Goal: Find specific page/section: Find specific page/section

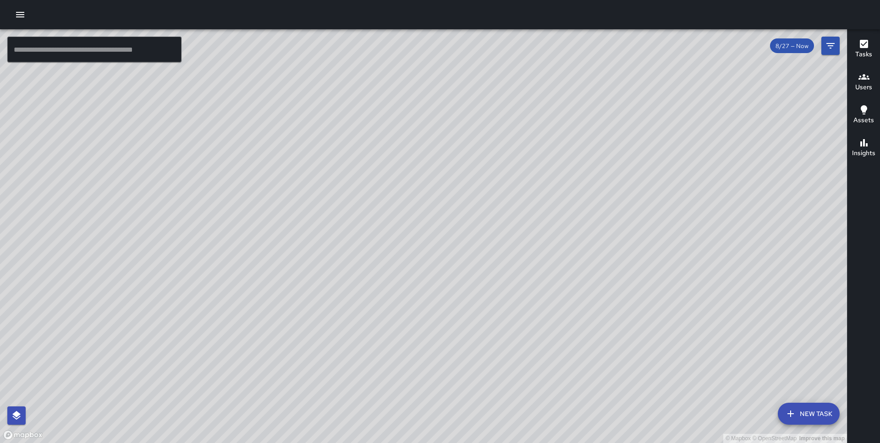
click at [347, 251] on div "© Mapbox © OpenStreetMap Improve this map FV Francisco Villalta 601 Montgomery …" at bounding box center [423, 236] width 847 height 414
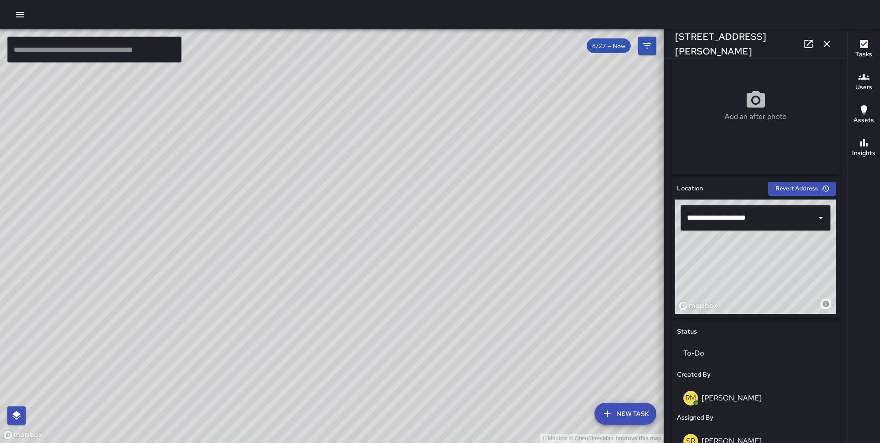
scroll to position [171, 0]
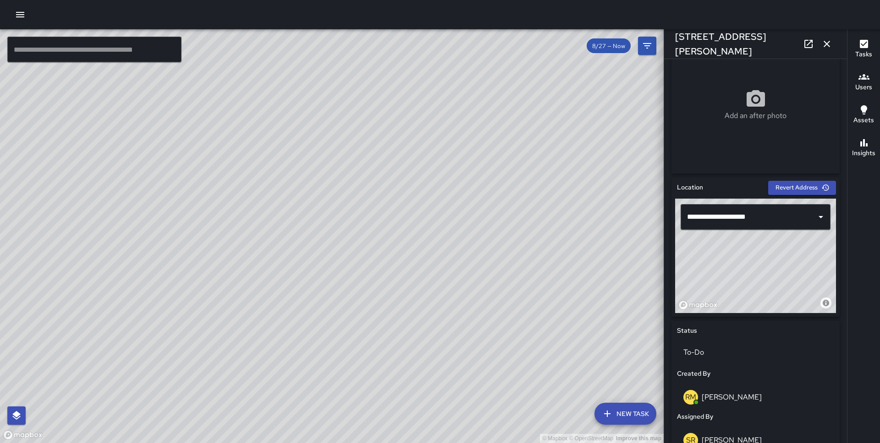
drag, startPoint x: 786, startPoint y: 286, endPoint x: 750, endPoint y: 253, distance: 48.9
click at [750, 253] on div "© Mapbox © OpenStreetMap Improve this map" at bounding box center [755, 256] width 161 height 115
drag, startPoint x: 750, startPoint y: 253, endPoint x: 755, endPoint y: 277, distance: 24.8
click at [755, 277] on div "© Mapbox © OpenStreetMap Improve this map" at bounding box center [755, 256] width 161 height 115
type input "**********"
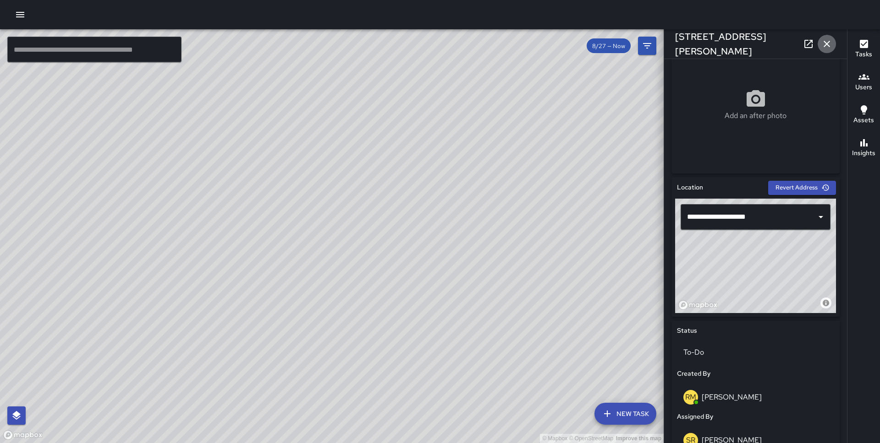
click at [825, 44] on icon "button" at bounding box center [826, 44] width 6 height 6
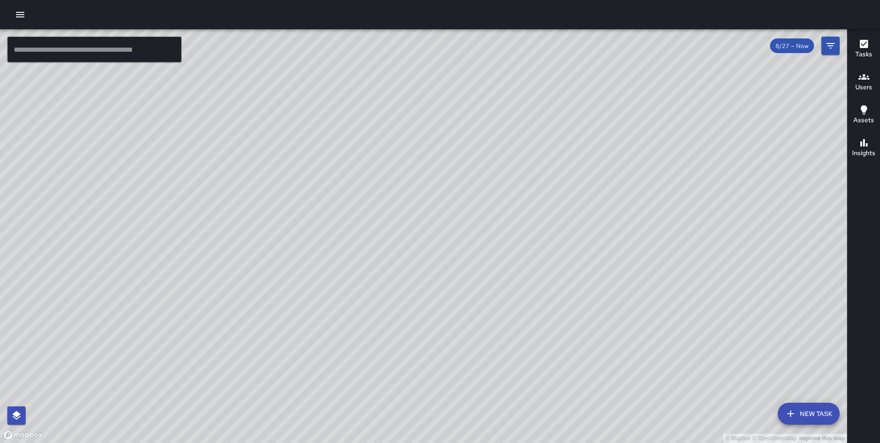
drag, startPoint x: 484, startPoint y: 315, endPoint x: 407, endPoint y: 136, distance: 195.1
click at [407, 136] on div "© Mapbox © OpenStreetMap Improve this map" at bounding box center [423, 236] width 847 height 414
drag, startPoint x: 518, startPoint y: 283, endPoint x: 383, endPoint y: 178, distance: 171.0
click at [383, 178] on div "© Mapbox © OpenStreetMap Improve this map" at bounding box center [423, 236] width 847 height 414
drag, startPoint x: 464, startPoint y: 279, endPoint x: 464, endPoint y: 252, distance: 26.1
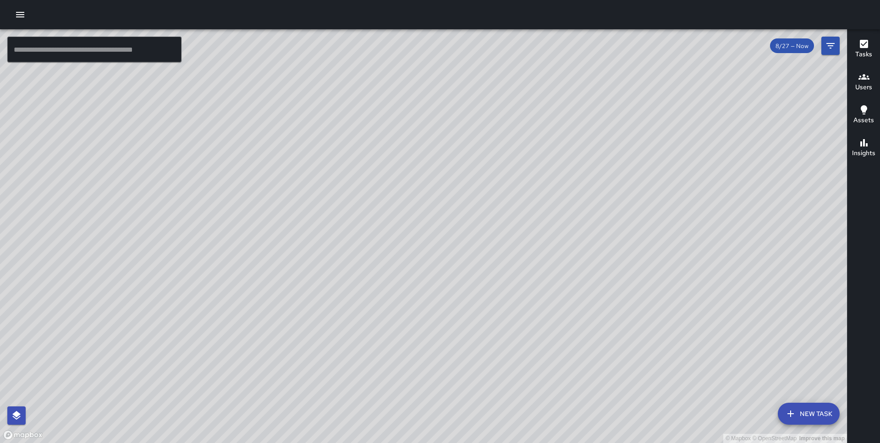
click at [464, 255] on div "© Mapbox © OpenStreetMap Improve this map" at bounding box center [423, 236] width 847 height 414
click at [464, 242] on div "© Mapbox © OpenStreetMap Improve this map" at bounding box center [423, 236] width 847 height 414
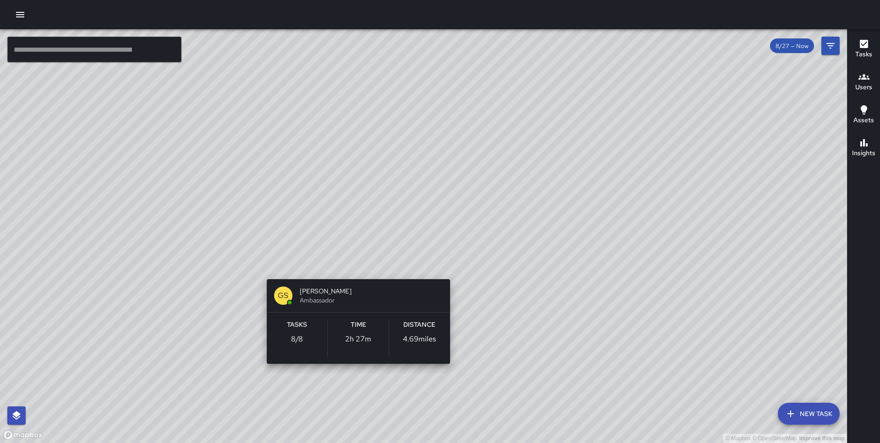
click at [353, 378] on div "© Mapbox © OpenStreetMap Improve this map GS Gregory Scott Ambassador Tasks 8 /…" at bounding box center [423, 236] width 847 height 414
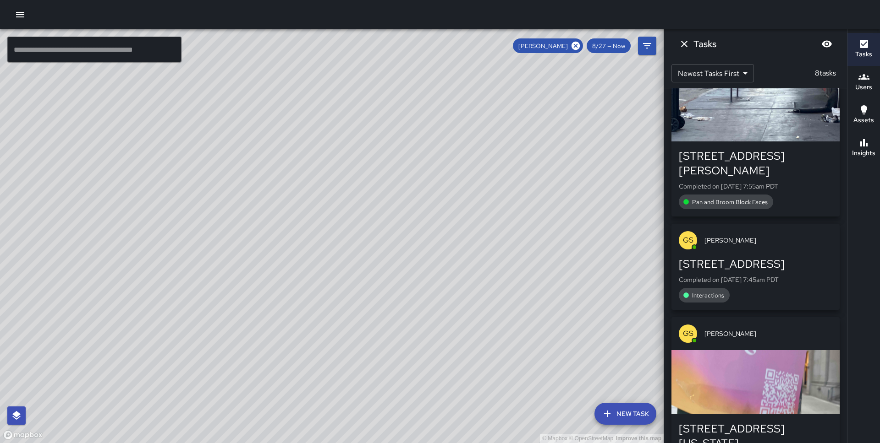
scroll to position [900, 0]
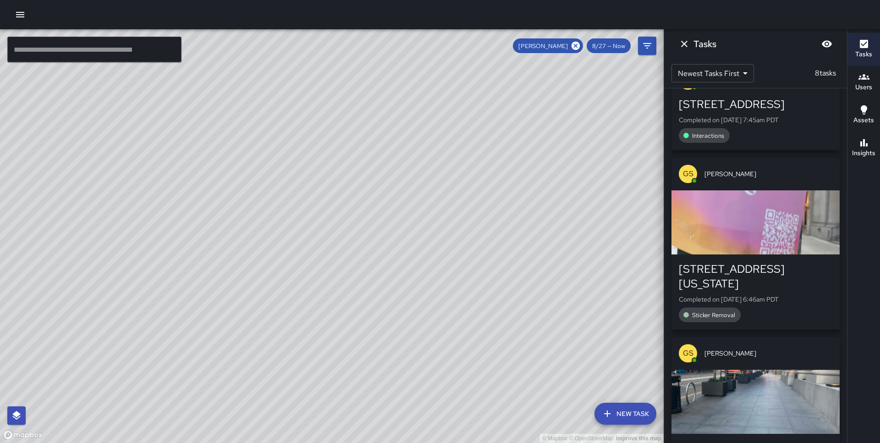
click at [678, 44] on button "Dismiss" at bounding box center [684, 44] width 18 height 18
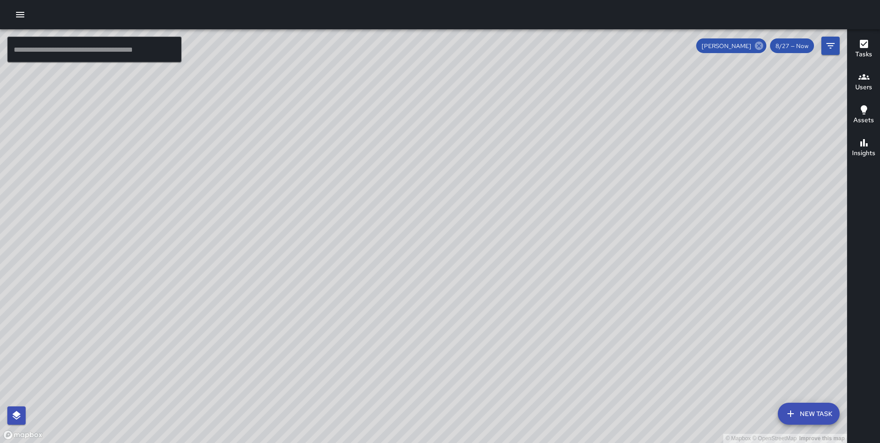
click at [762, 47] on icon at bounding box center [759, 46] width 8 height 8
drag, startPoint x: 385, startPoint y: 122, endPoint x: 397, endPoint y: 255, distance: 132.9
click at [397, 255] on div "© Mapbox © OpenStreetMap Improve this map" at bounding box center [423, 236] width 847 height 414
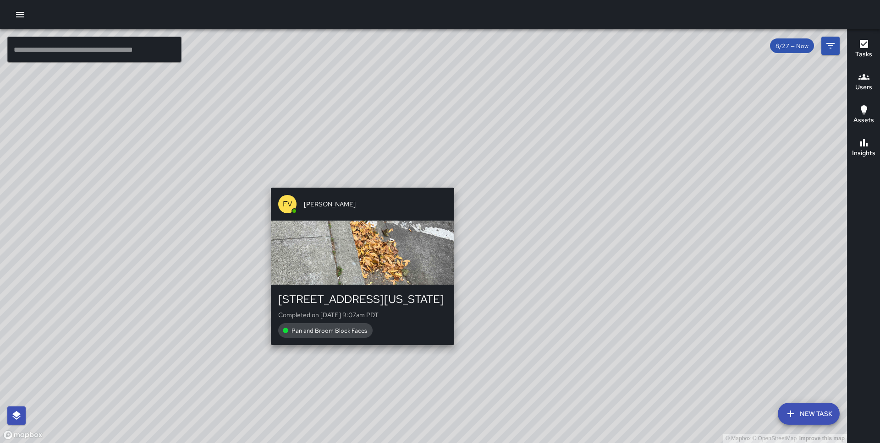
click at [359, 181] on div "© Mapbox © OpenStreetMap Improve this map FV Francisco Villalta 401 Washington …" at bounding box center [423, 236] width 847 height 414
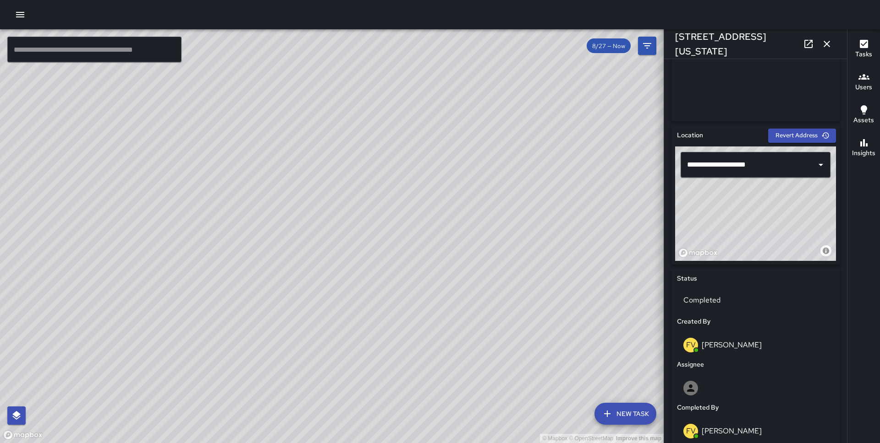
scroll to position [224, 0]
click at [827, 45] on icon "button" at bounding box center [826, 44] width 6 height 6
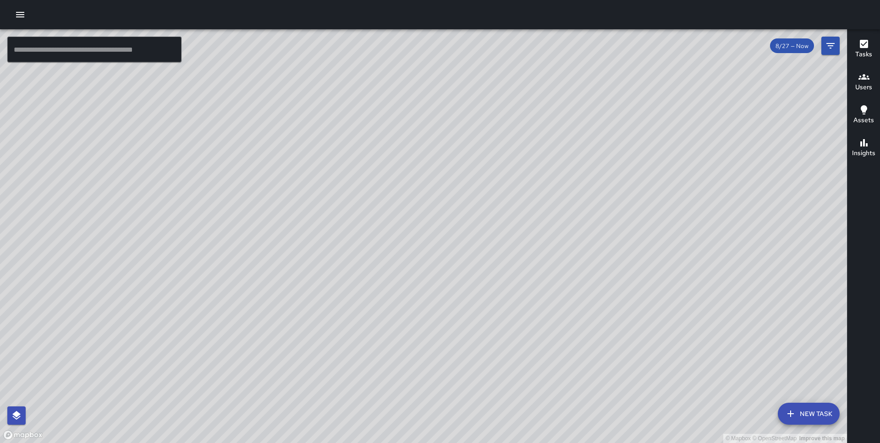
drag, startPoint x: 194, startPoint y: 260, endPoint x: 227, endPoint y: 202, distance: 66.5
click at [227, 202] on div "© Mapbox © OpenStreetMap Improve this map" at bounding box center [423, 236] width 847 height 414
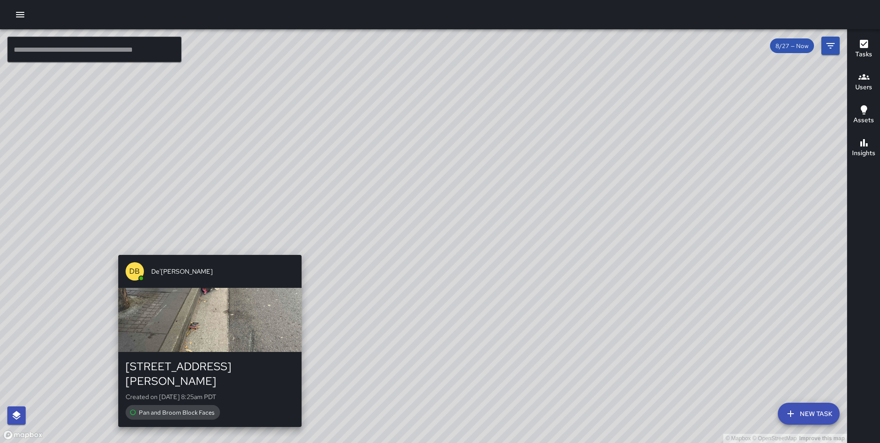
click at [204, 246] on div "© Mapbox © OpenStreetMap Improve this map DB De'Ante Bernstine 655 Montgomery S…" at bounding box center [423, 236] width 847 height 414
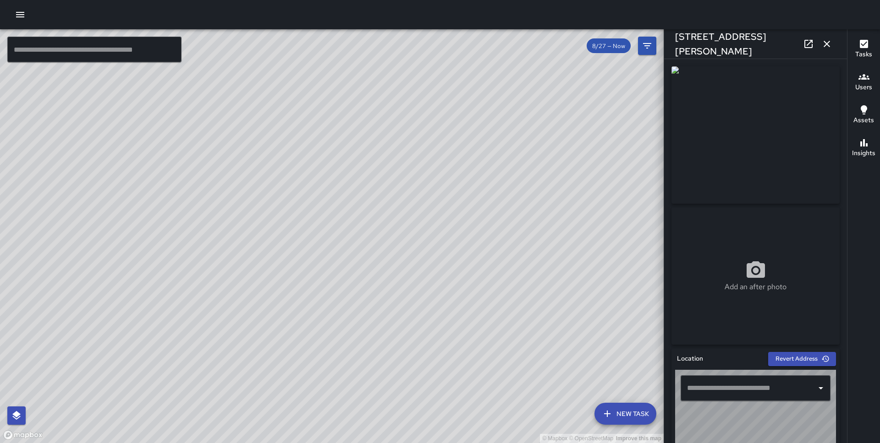
type input "**********"
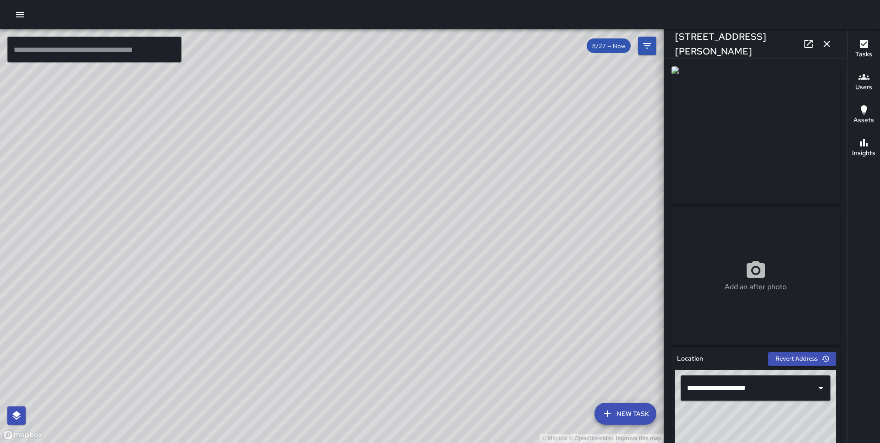
scroll to position [448, 0]
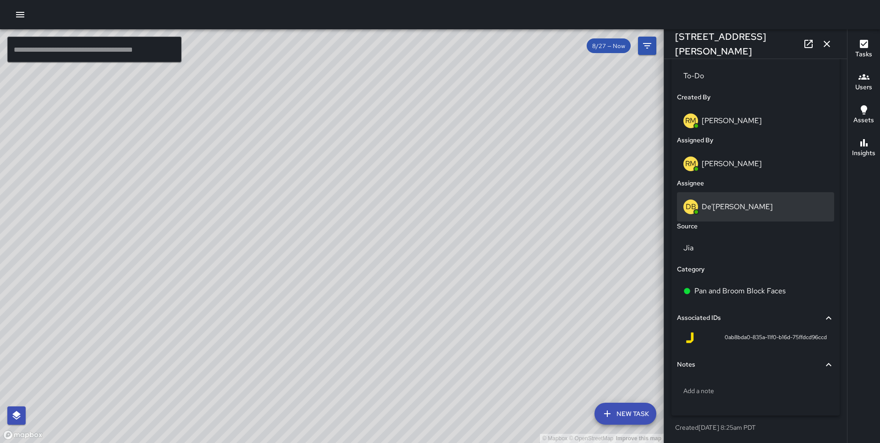
click at [738, 206] on p "De'[PERSON_NAME]" at bounding box center [736, 207] width 71 height 10
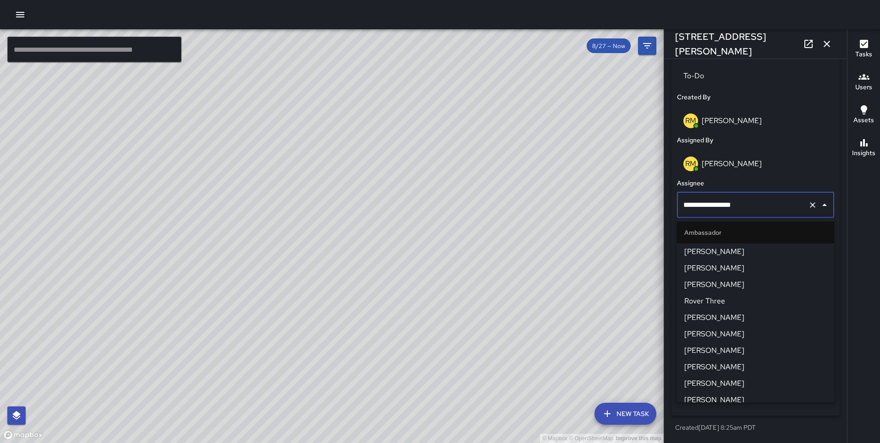
scroll to position [473, 0]
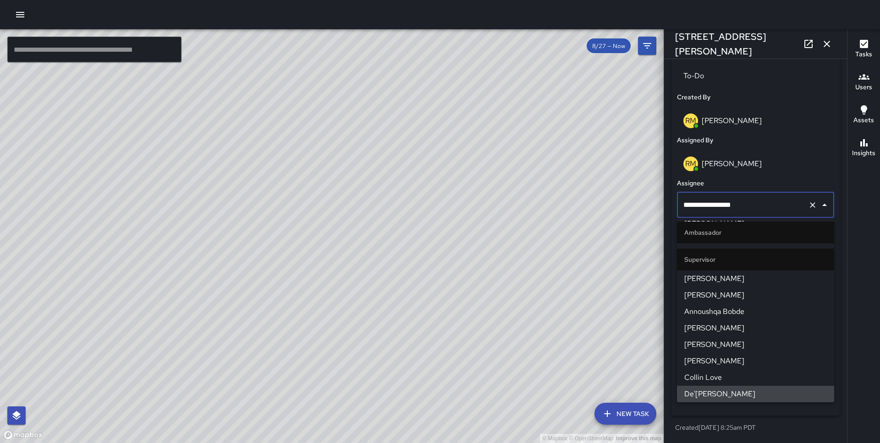
click at [738, 206] on input "**********" at bounding box center [742, 205] width 123 height 17
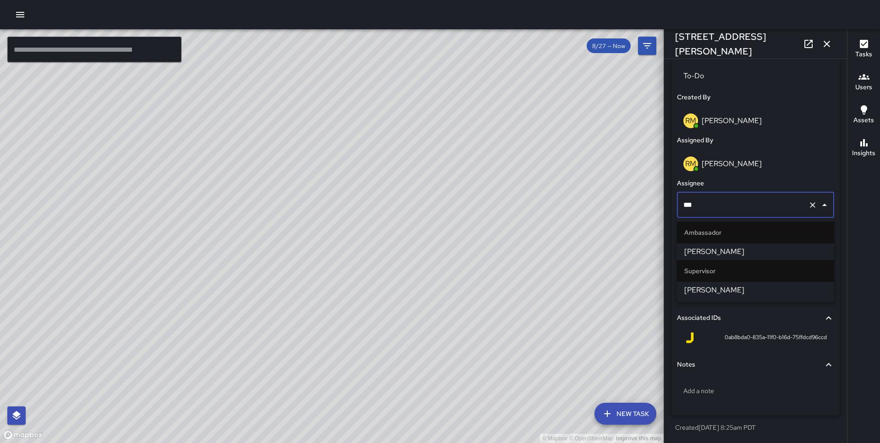
type input "****"
click at [744, 251] on span "[PERSON_NAME]" at bounding box center [755, 251] width 142 height 11
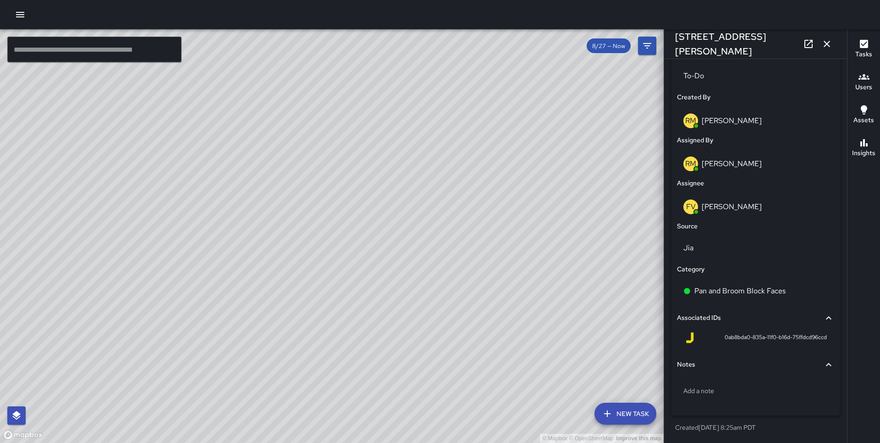
click at [827, 41] on icon "button" at bounding box center [826, 43] width 11 height 11
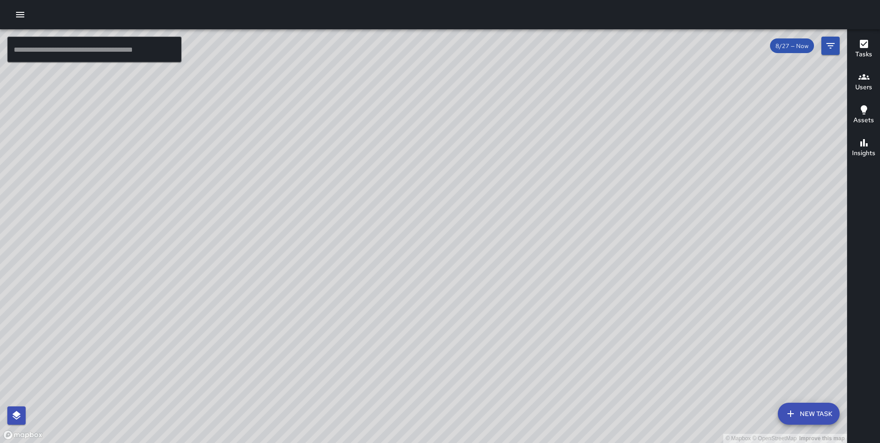
drag, startPoint x: 642, startPoint y: 244, endPoint x: 511, endPoint y: 166, distance: 152.0
click at [511, 166] on div "© Mapbox © OpenStreetMap Improve this map" at bounding box center [423, 236] width 847 height 414
drag, startPoint x: 612, startPoint y: 327, endPoint x: 492, endPoint y: 151, distance: 213.1
click at [492, 151] on div "© Mapbox © OpenStreetMap Improve this map" at bounding box center [423, 236] width 847 height 414
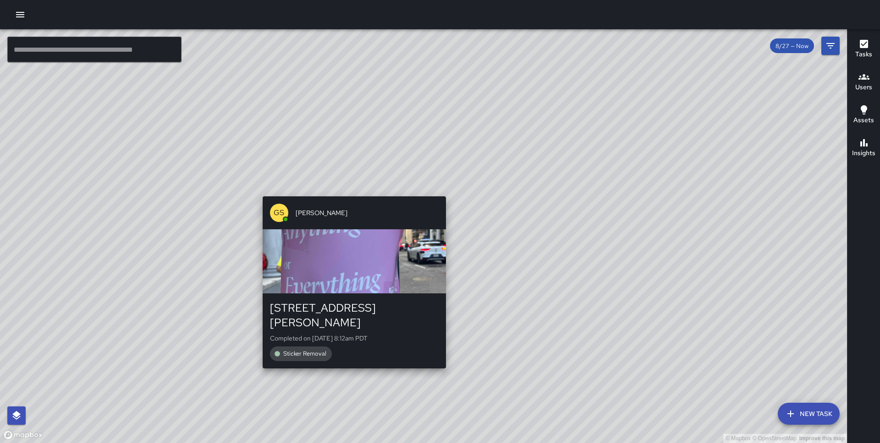
click at [351, 191] on div "© Mapbox © OpenStreetMap Improve this map GS Gregory Scott 300 Montgomery Stree…" at bounding box center [423, 236] width 847 height 414
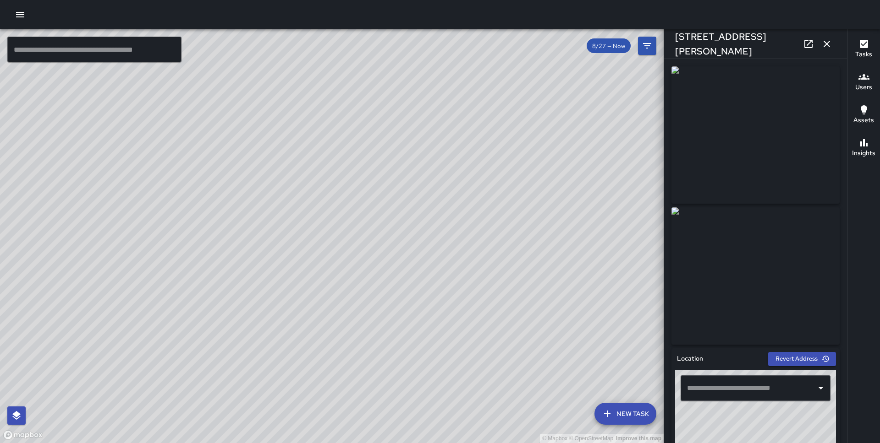
type input "**********"
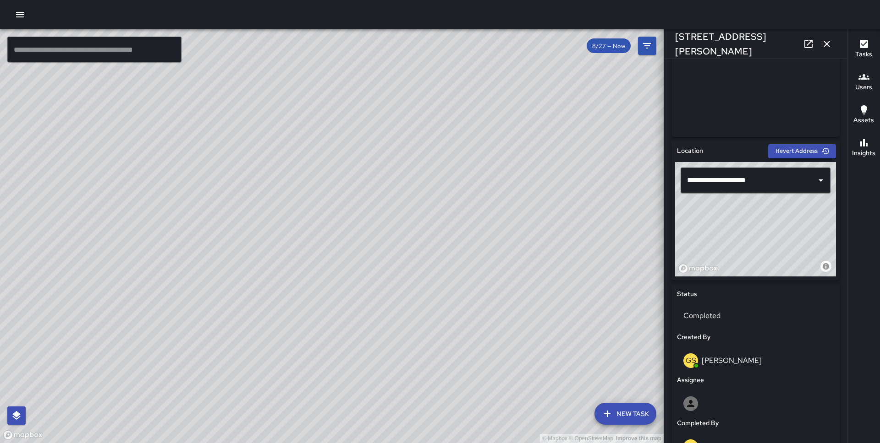
scroll to position [547, 0]
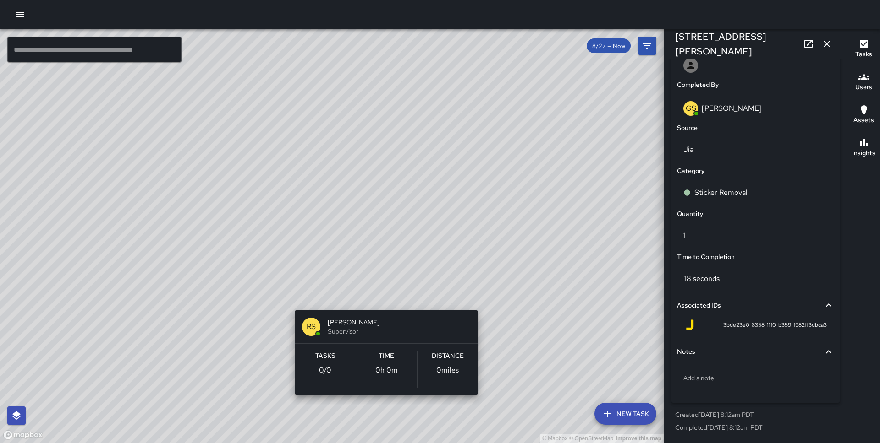
click at [481, 295] on div "© Mapbox © OpenStreetMap Improve this map RS Robbie Silver Supervisor Tasks 0 /…" at bounding box center [331, 236] width 663 height 414
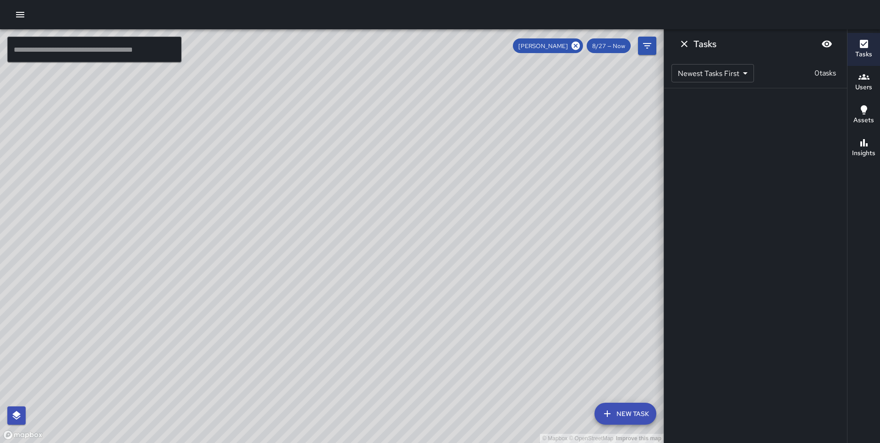
scroll to position [0, 0]
click at [823, 40] on icon "Blur" at bounding box center [826, 43] width 11 height 11
click at [823, 40] on icon "Unblur" at bounding box center [826, 43] width 11 height 11
click at [576, 47] on icon at bounding box center [575, 46] width 8 height 8
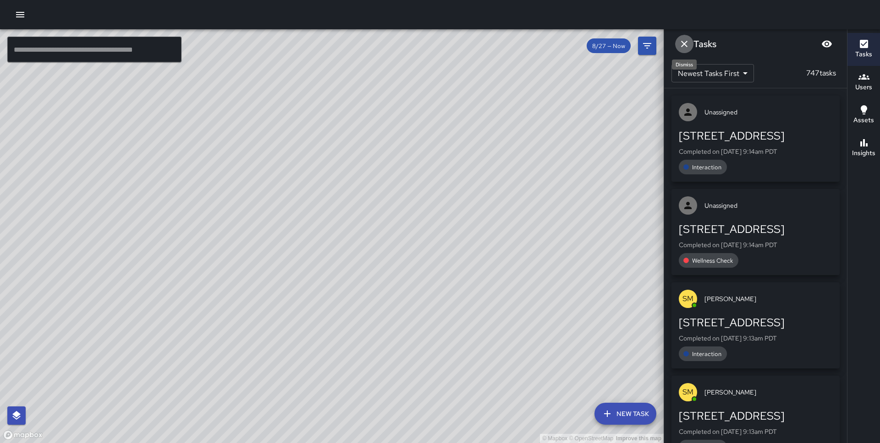
click at [679, 42] on icon "Dismiss" at bounding box center [683, 43] width 11 height 11
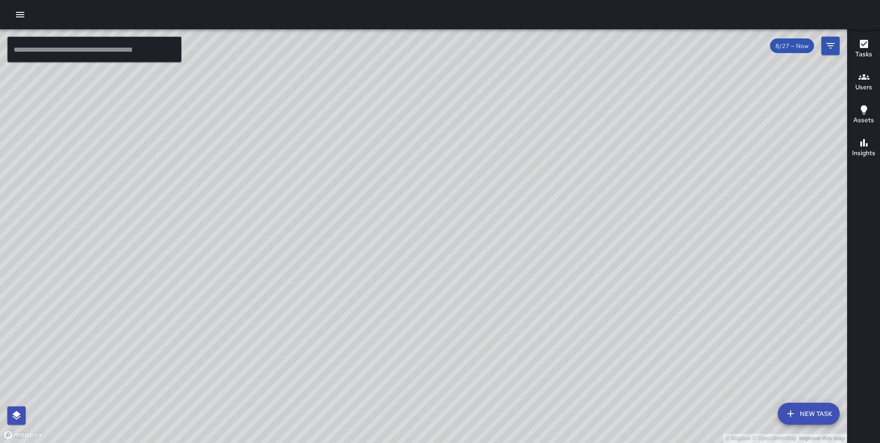
drag, startPoint x: 496, startPoint y: 210, endPoint x: 332, endPoint y: 67, distance: 217.3
click at [332, 67] on div "© Mapbox © OpenStreetMap Improve this map" at bounding box center [423, 236] width 847 height 414
drag, startPoint x: 782, startPoint y: 137, endPoint x: 530, endPoint y: 266, distance: 283.8
click at [530, 266] on div "© Mapbox © OpenStreetMap Improve this map" at bounding box center [423, 236] width 847 height 414
drag, startPoint x: 726, startPoint y: 180, endPoint x: 479, endPoint y: 215, distance: 248.9
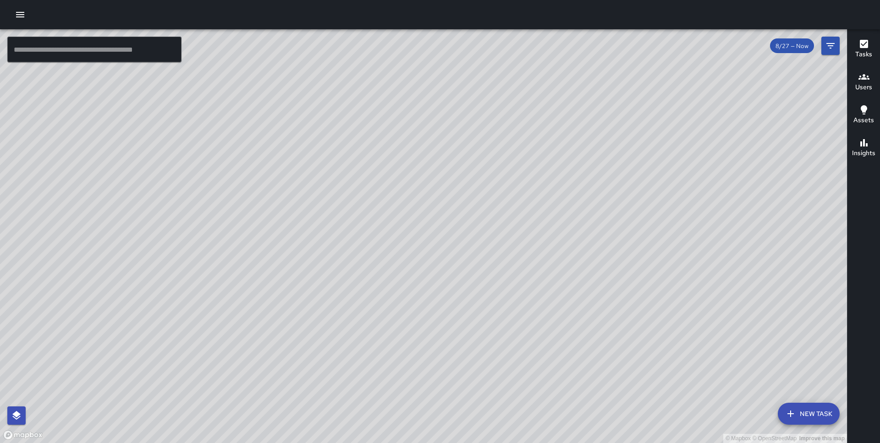
click at [479, 215] on div "© Mapbox © OpenStreetMap Improve this map" at bounding box center [423, 236] width 847 height 414
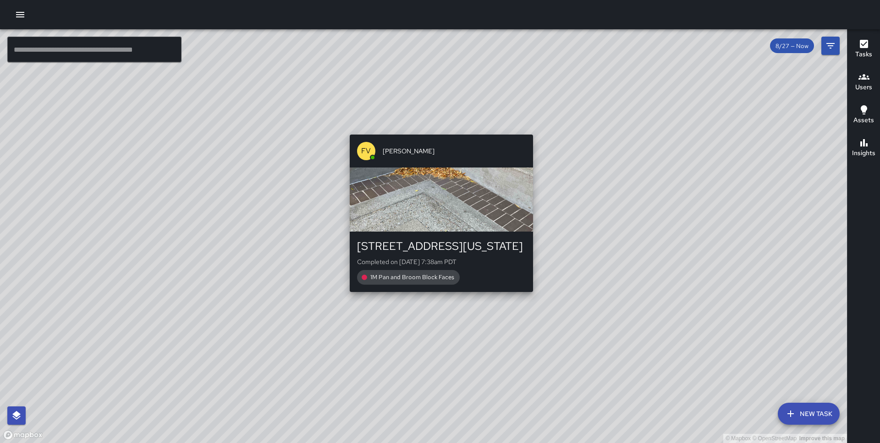
click at [436, 129] on div "© Mapbox © OpenStreetMap Improve this map FV Francisco Villalta 363 Washington …" at bounding box center [423, 236] width 847 height 414
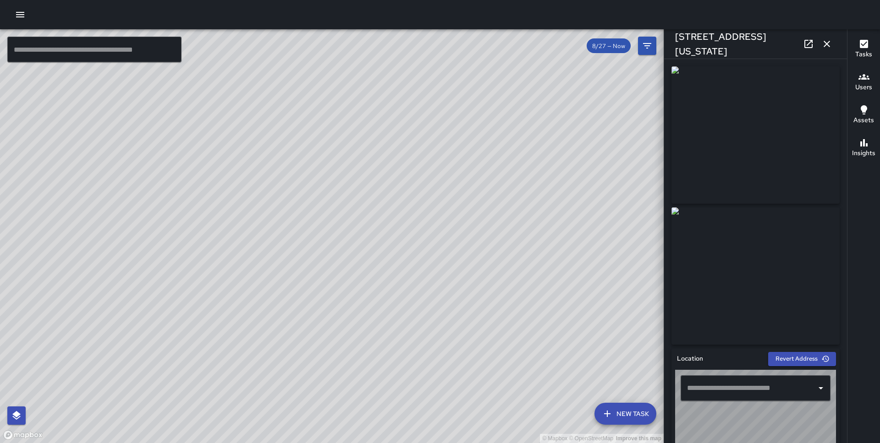
type input "**********"
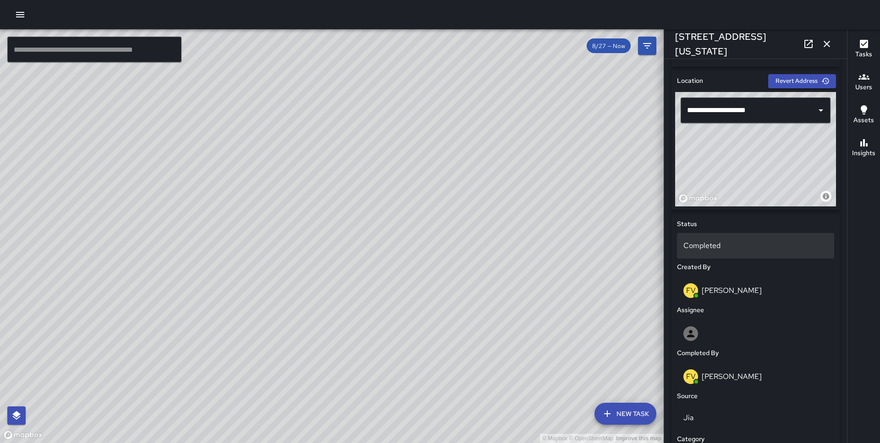
scroll to position [272, 0]
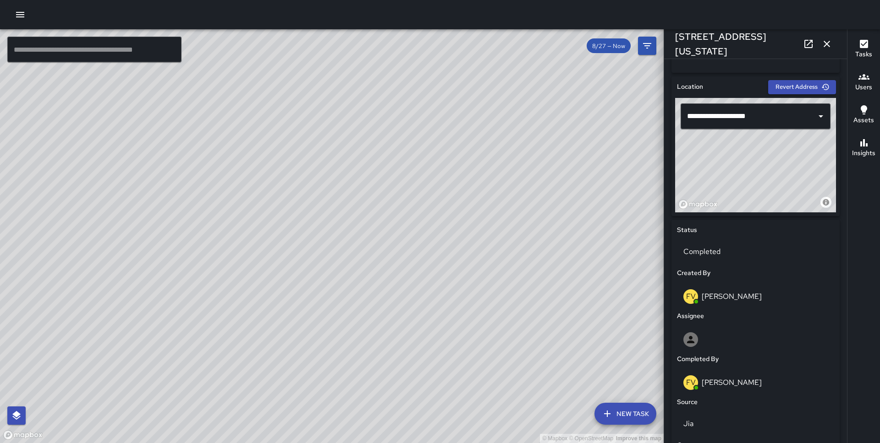
drag, startPoint x: 769, startPoint y: 177, endPoint x: 772, endPoint y: 207, distance: 30.4
click at [772, 207] on div "© Mapbox © OpenStreetMap Improve this map" at bounding box center [755, 155] width 161 height 115
click at [330, 238] on div "© Mapbox © OpenStreetMap Improve this map FV Francisco Villalta 363 Washington …" at bounding box center [331, 236] width 663 height 414
drag, startPoint x: 797, startPoint y: 162, endPoint x: 793, endPoint y: 169, distance: 7.6
click at [793, 169] on div "© Mapbox © OpenStreetMap Improve this map" at bounding box center [755, 155] width 161 height 115
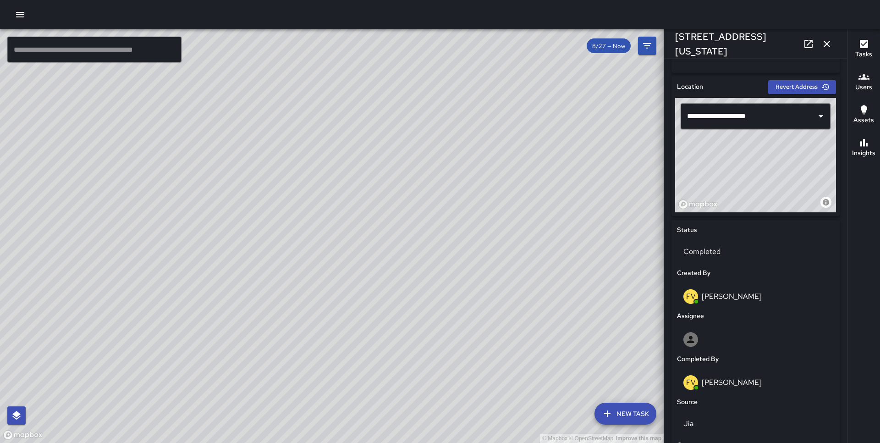
drag, startPoint x: 793, startPoint y: 169, endPoint x: 794, endPoint y: 180, distance: 11.0
click at [794, 180] on div "© Mapbox © OpenStreetMap Improve this map" at bounding box center [755, 155] width 161 height 115
click at [464, 211] on div "© Mapbox © OpenStreetMap Improve this map FV Francisco Villalta 35 Bostonship P…" at bounding box center [331, 236] width 663 height 414
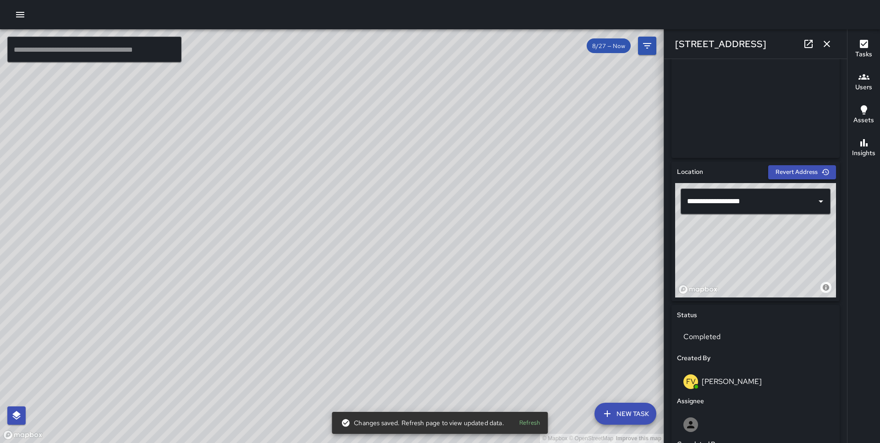
scroll to position [189, 0]
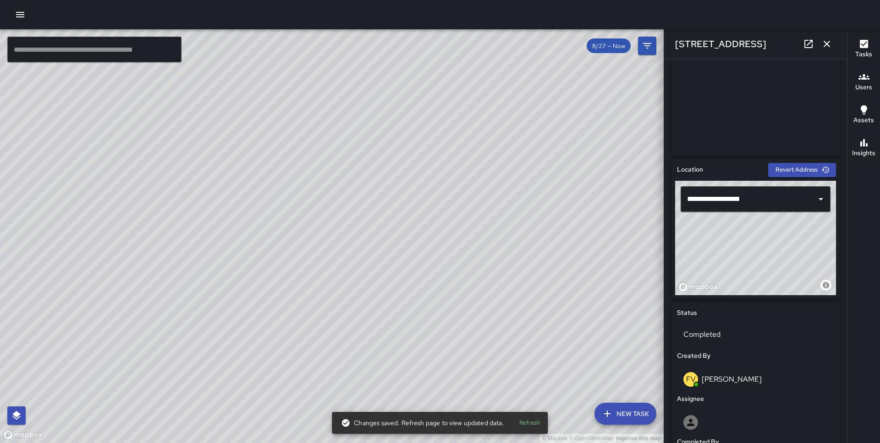
drag, startPoint x: 785, startPoint y: 257, endPoint x: 788, endPoint y: 284, distance: 27.7
click at [788, 284] on div "© Mapbox © OpenStreetMap Improve this map" at bounding box center [755, 238] width 161 height 115
click at [292, 258] on div "© Mapbox © OpenStreetMap Improve this map FV Francisco Villalta 201-399 Washing…" at bounding box center [331, 236] width 663 height 414
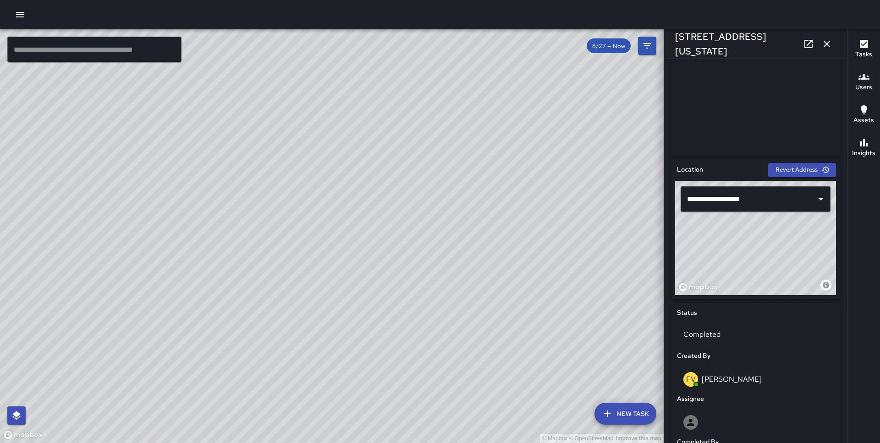
click at [780, 246] on div "© Mapbox © OpenStreetMap Improve this map" at bounding box center [755, 238] width 161 height 115
type input "**********"
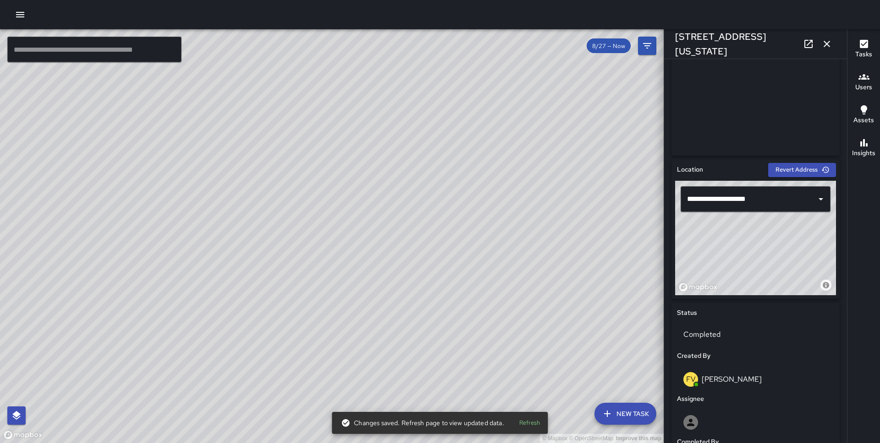
click at [486, 271] on div "© Mapbox © OpenStreetMap Improve this map" at bounding box center [331, 236] width 663 height 414
click at [355, 271] on div "© Mapbox © OpenStreetMap Improve this map FV Francisco Villalta 15 Whaleship Pl…" at bounding box center [331, 236] width 663 height 414
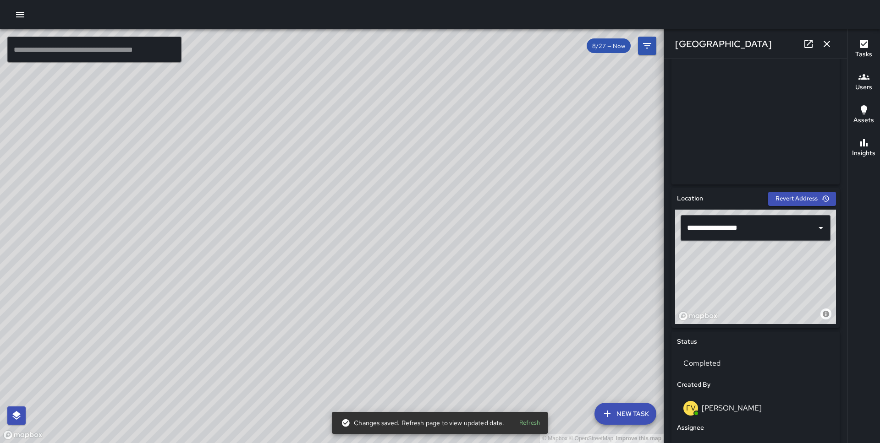
scroll to position [162, 0]
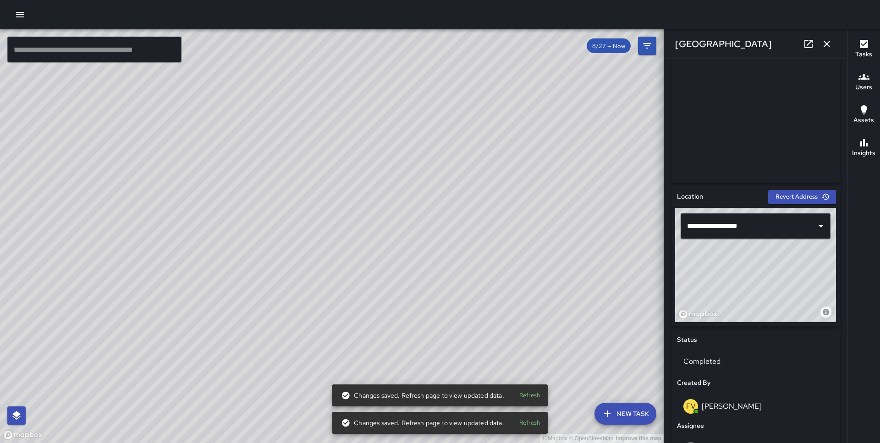
drag, startPoint x: 776, startPoint y: 284, endPoint x: 757, endPoint y: 242, distance: 45.5
click at [757, 242] on div "**********" at bounding box center [755, 265] width 161 height 115
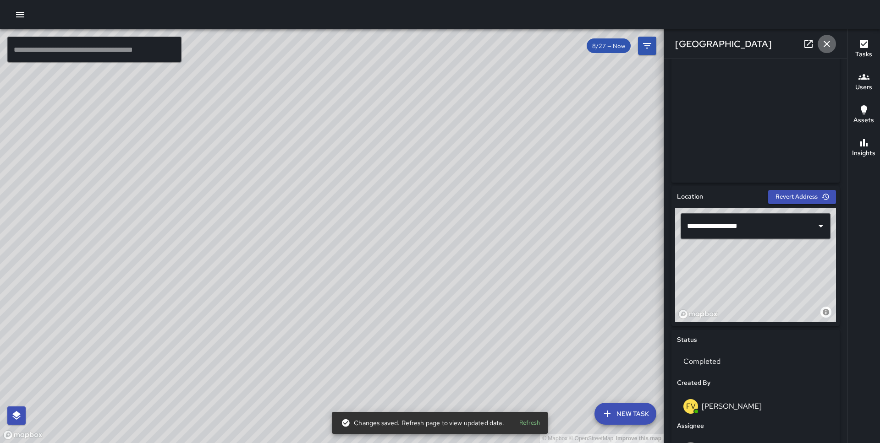
click at [826, 46] on icon "button" at bounding box center [826, 43] width 11 height 11
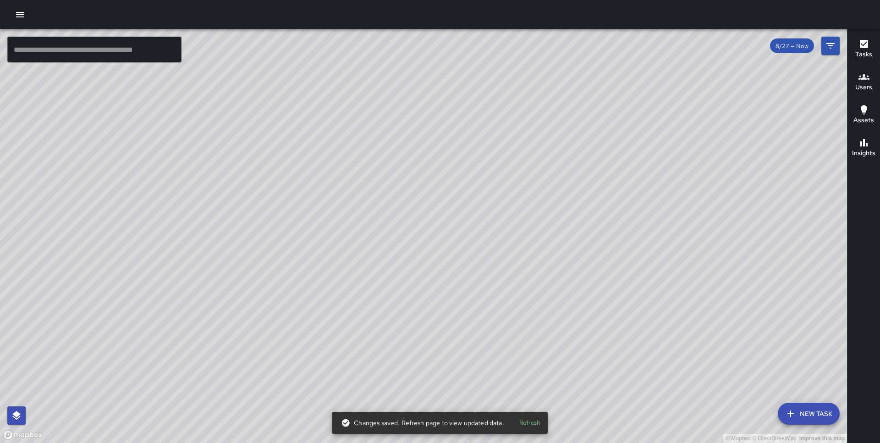
drag, startPoint x: 287, startPoint y: 317, endPoint x: 529, endPoint y: 211, distance: 264.4
click at [529, 211] on div "© Mapbox © OpenStreetMap Improve this map" at bounding box center [423, 236] width 847 height 414
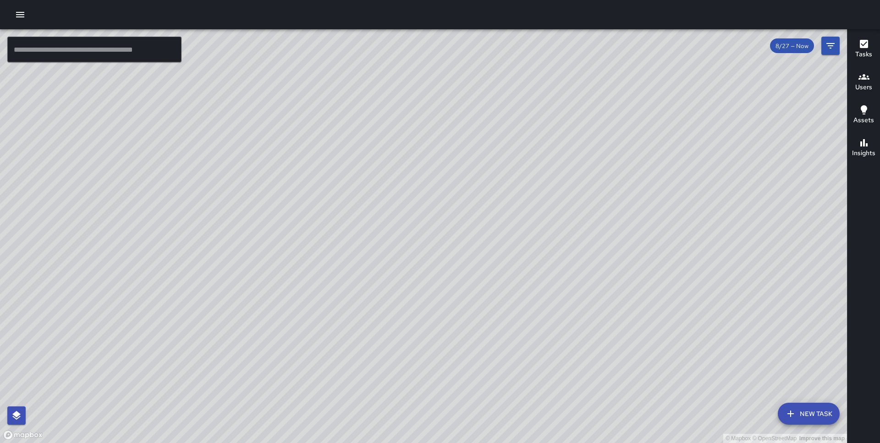
drag, startPoint x: 578, startPoint y: 288, endPoint x: 453, endPoint y: 142, distance: 193.0
click at [453, 142] on div "© Mapbox © OpenStreetMap Improve this map" at bounding box center [423, 236] width 847 height 414
drag, startPoint x: 232, startPoint y: 304, endPoint x: 415, endPoint y: 161, distance: 232.3
click at [415, 161] on div "© Mapbox © OpenStreetMap Improve this map" at bounding box center [423, 236] width 847 height 414
drag, startPoint x: 256, startPoint y: 173, endPoint x: 284, endPoint y: 410, distance: 238.0
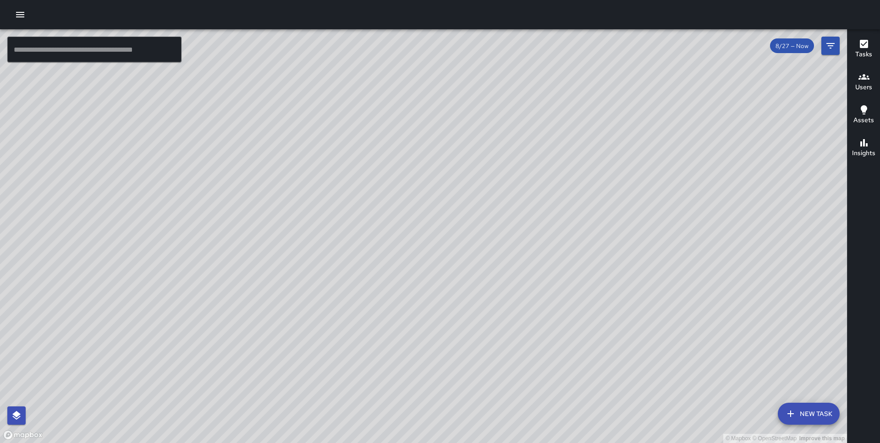
click at [284, 410] on div "© Mapbox © OpenStreetMap Improve this map" at bounding box center [423, 236] width 847 height 414
click at [483, 314] on div "© Mapbox © OpenStreetMap Improve this map" at bounding box center [423, 236] width 847 height 414
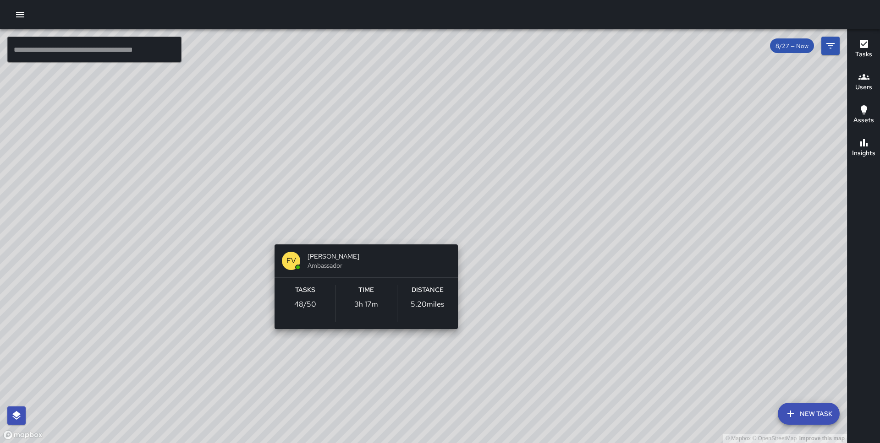
click at [361, 231] on div "© Mapbox © OpenStreetMap Improve this map FV Francisco Villalta Ambassador Task…" at bounding box center [423, 236] width 847 height 414
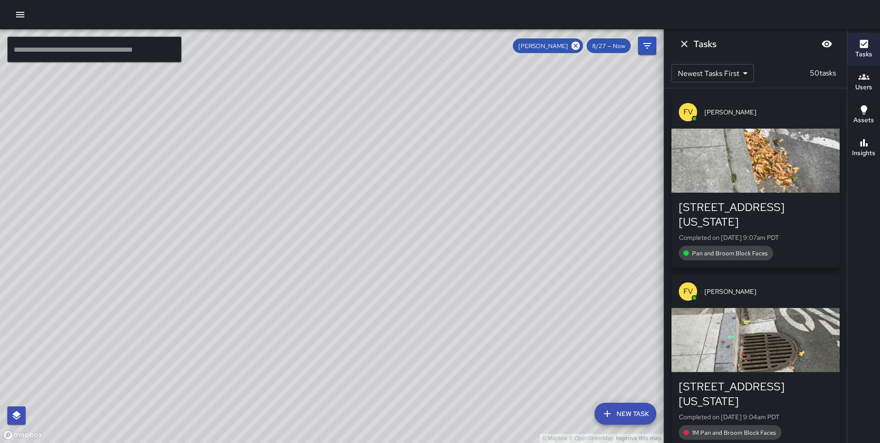
drag, startPoint x: 455, startPoint y: 186, endPoint x: 476, endPoint y: 319, distance: 134.0
click at [476, 319] on div "© Mapbox © OpenStreetMap Improve this map" at bounding box center [331, 236] width 663 height 414
